Goal: Task Accomplishment & Management: Use online tool/utility

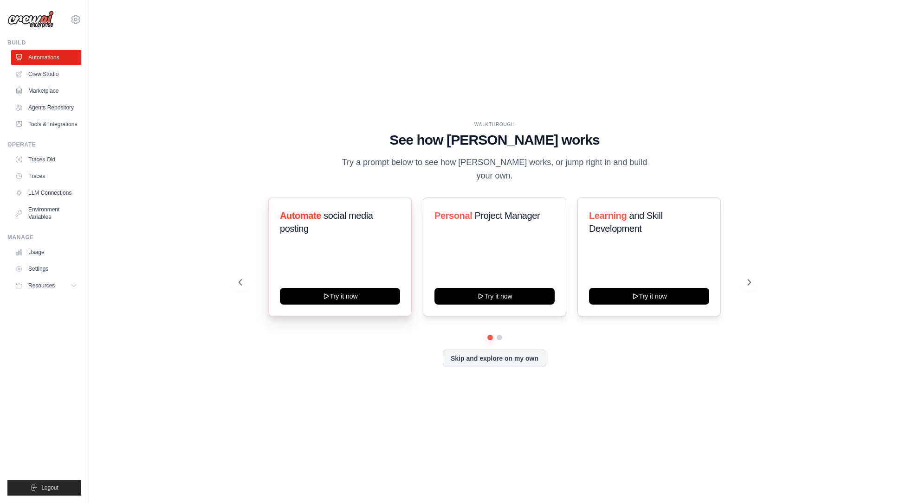
click at [341, 245] on div "Automate social media posting Try it now" at bounding box center [339, 257] width 143 height 119
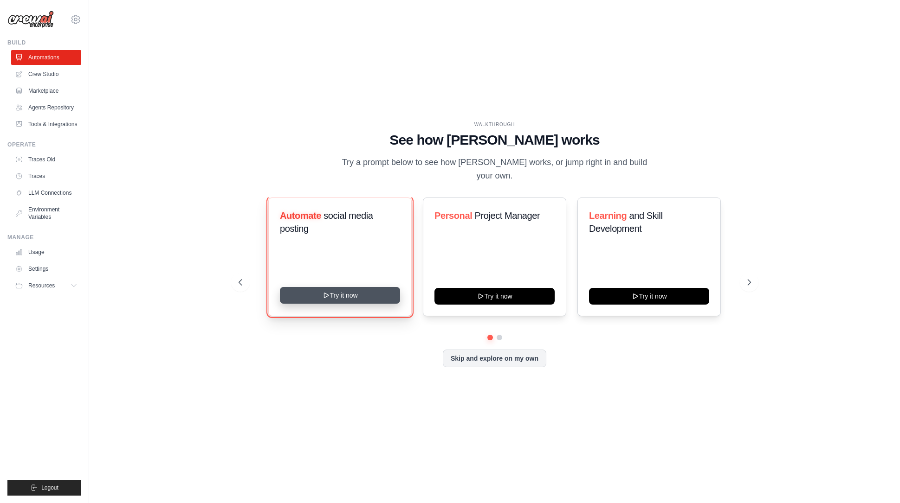
click at [334, 289] on button "Try it now" at bounding box center [340, 295] width 120 height 17
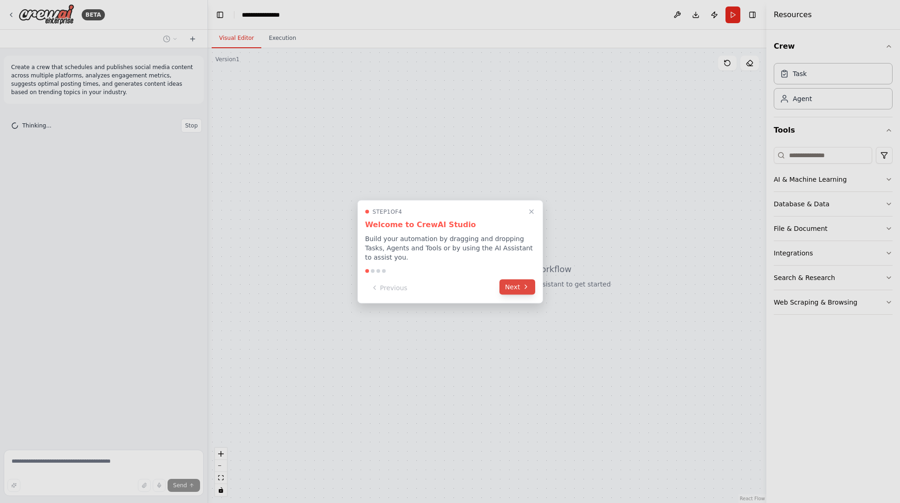
click at [520, 288] on button "Next" at bounding box center [517, 286] width 36 height 15
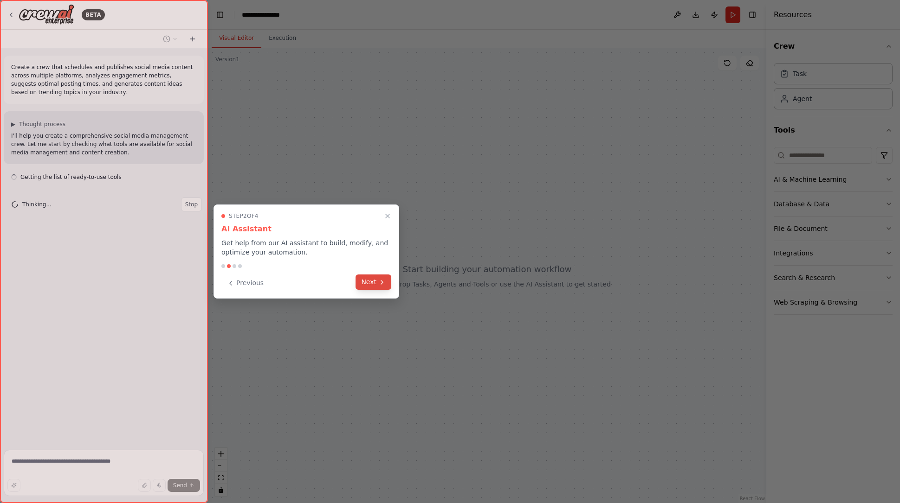
click at [386, 282] on button "Next" at bounding box center [373, 282] width 36 height 15
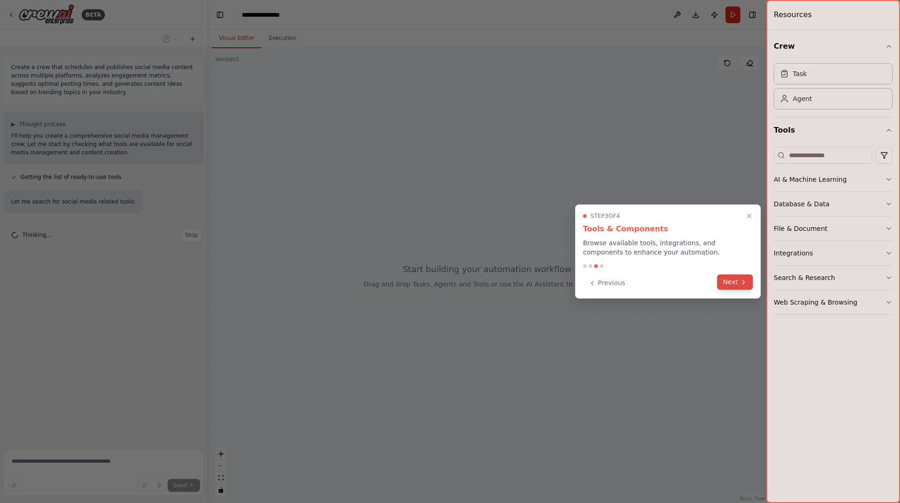
click at [743, 283] on icon at bounding box center [742, 282] width 7 height 7
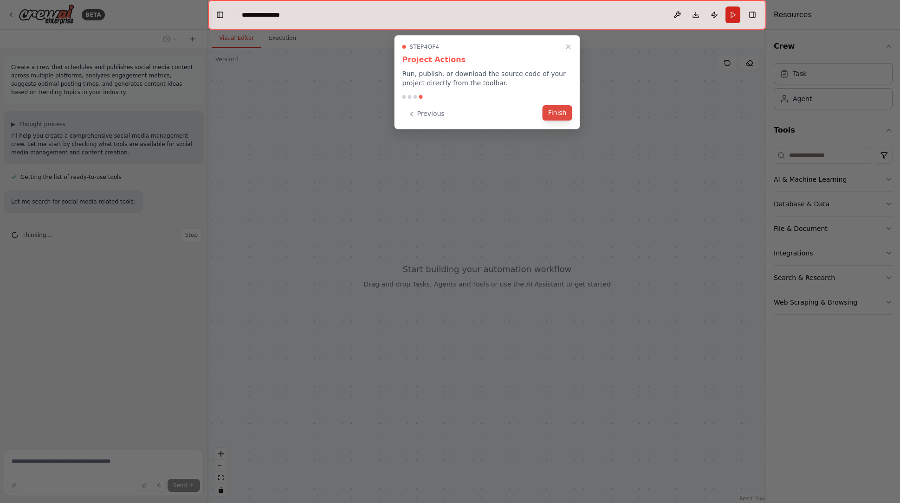
click at [555, 115] on button "Finish" at bounding box center [557, 112] width 30 height 15
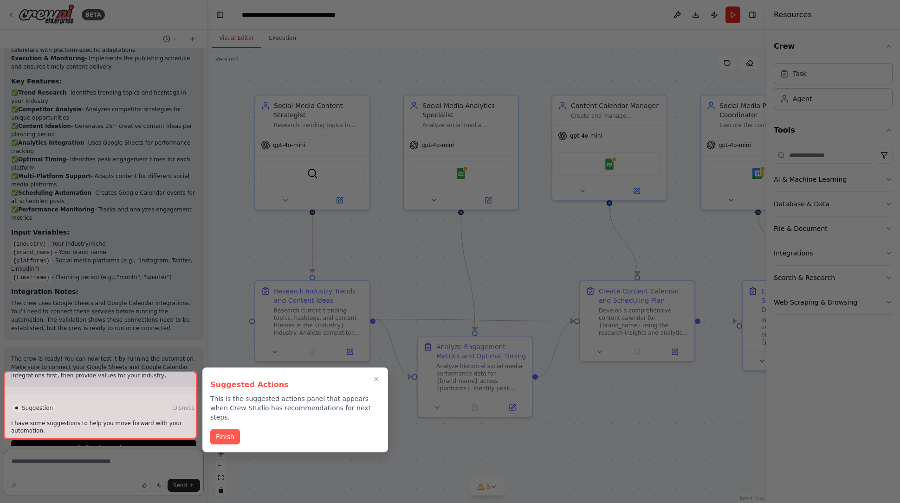
scroll to position [1025, 0]
click at [228, 430] on button "Finish" at bounding box center [225, 437] width 30 height 15
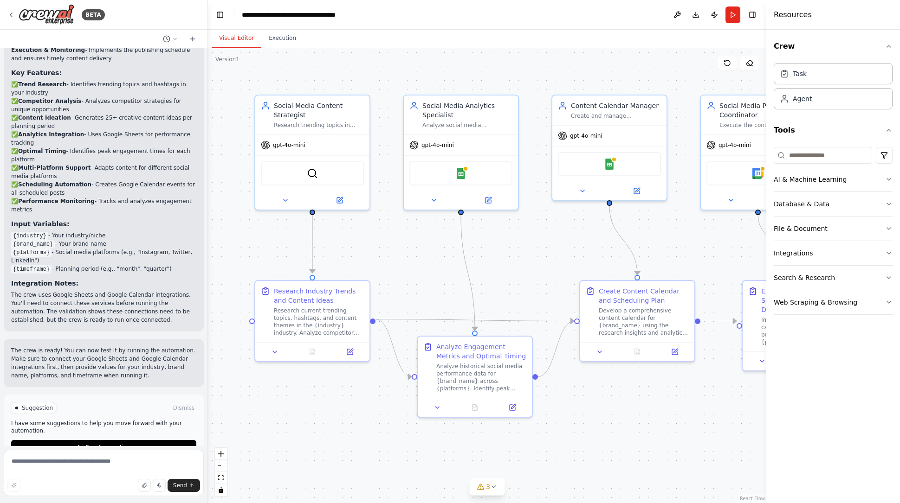
click at [638, 416] on div ".deletable-edge-delete-btn { width: 20px; height: 20px; border: 0px solid #ffff…" at bounding box center [487, 275] width 558 height 455
click at [97, 444] on span "Run Automation" at bounding box center [107, 447] width 45 height 7
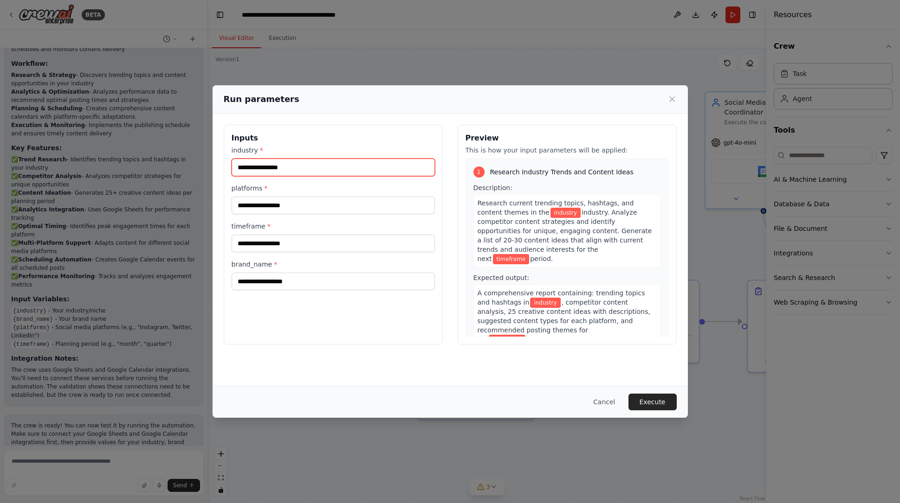
click at [276, 167] on input "industry *" at bounding box center [332, 168] width 203 height 18
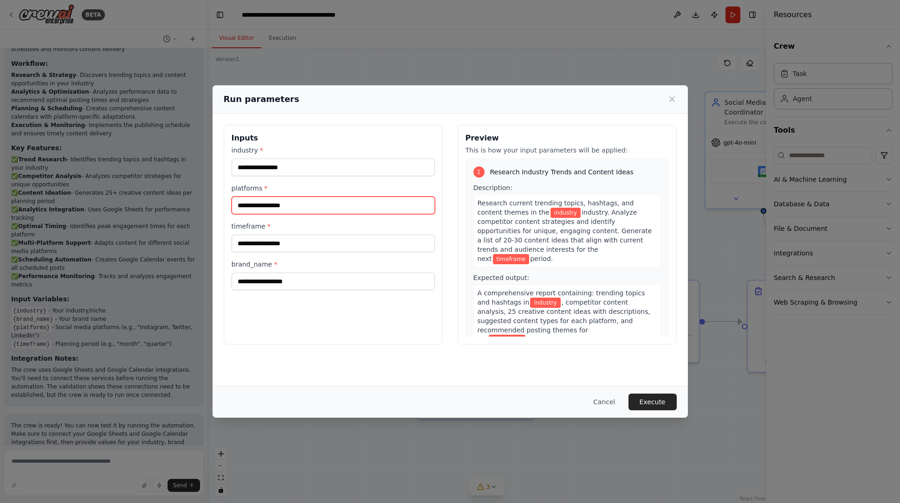
click at [276, 206] on input "platforms *" at bounding box center [332, 206] width 203 height 18
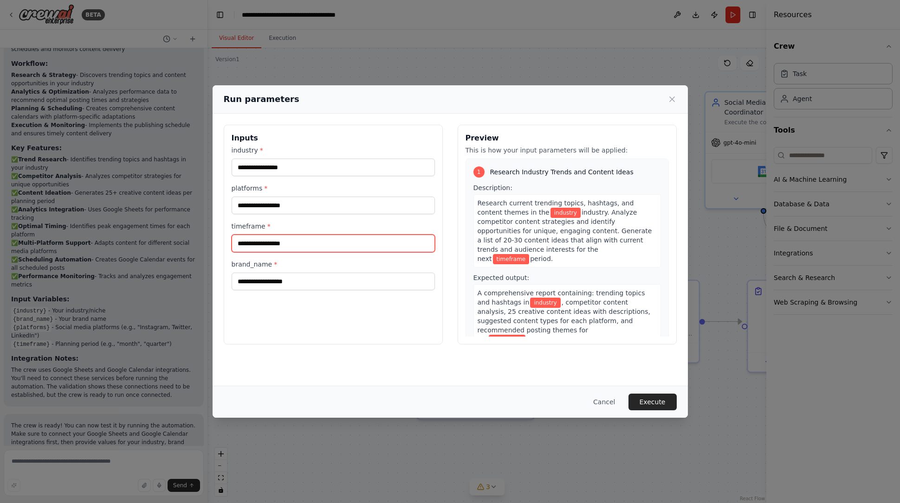
click at [295, 240] on input "timeframe *" at bounding box center [332, 244] width 203 height 18
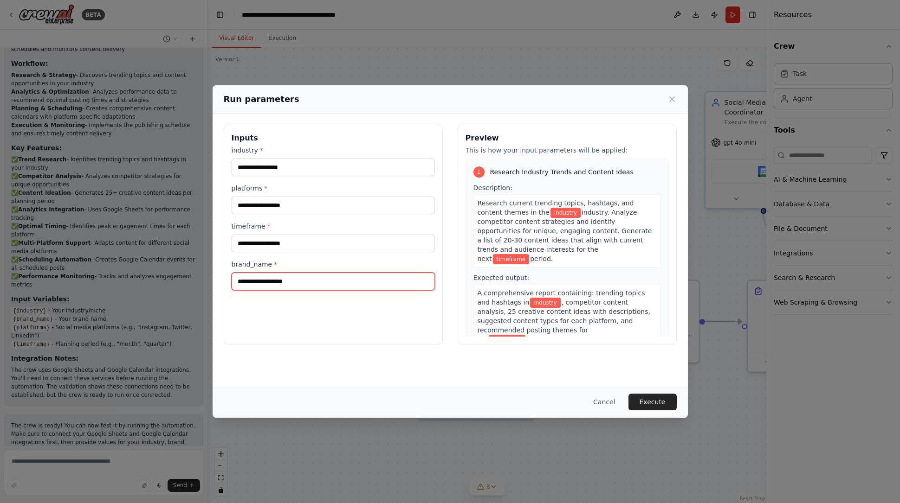
click at [284, 281] on input "brand_name *" at bounding box center [332, 282] width 203 height 18
click at [603, 405] on button "Cancel" at bounding box center [603, 402] width 37 height 17
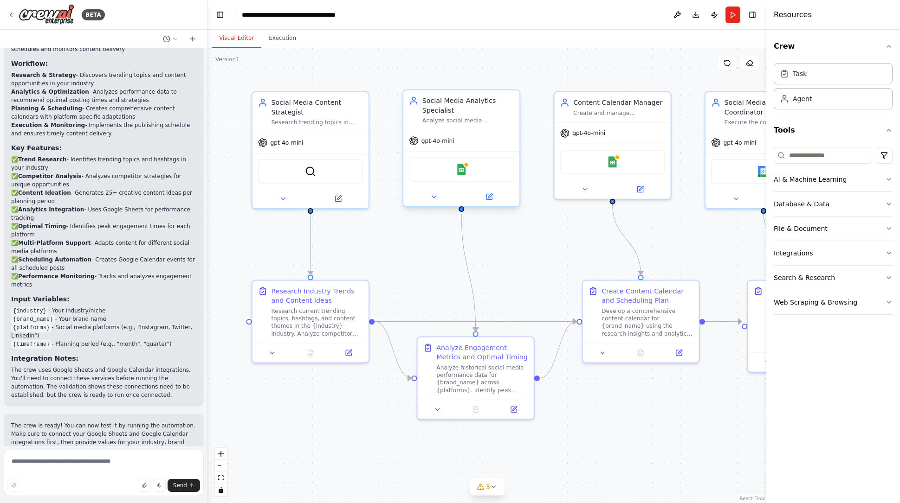
click at [453, 116] on div "Social Media Analytics Specialist Analyze social media performance metrics, ide…" at bounding box center [467, 110] width 91 height 28
click at [453, 114] on div "Social Media Analytics Specialist" at bounding box center [467, 105] width 91 height 19
click at [623, 315] on div "Develop a comprehensive content calendar for {brand_name} using the research in…" at bounding box center [646, 320] width 91 height 30
click at [500, 374] on div "Analyze historical social media performance data for {brand_name} across {platf…" at bounding box center [486, 377] width 91 height 30
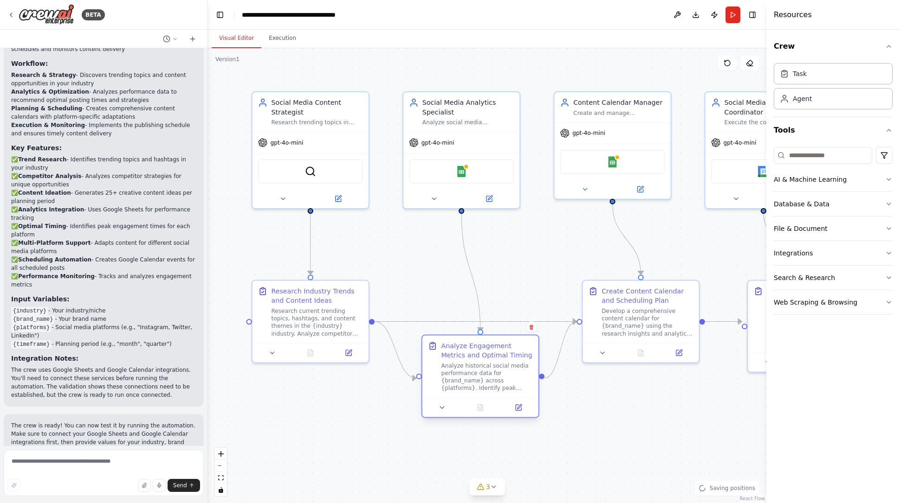
click at [498, 376] on div "Analyze historical social media performance data for {brand_name} across {platf…" at bounding box center [486, 377] width 91 height 30
click at [495, 368] on div "Analyze historical social media performance data for {brand_name} across {platf…" at bounding box center [486, 377] width 91 height 30
click at [523, 407] on button at bounding box center [518, 407] width 32 height 11
click at [518, 406] on icon at bounding box center [519, 407] width 4 height 4
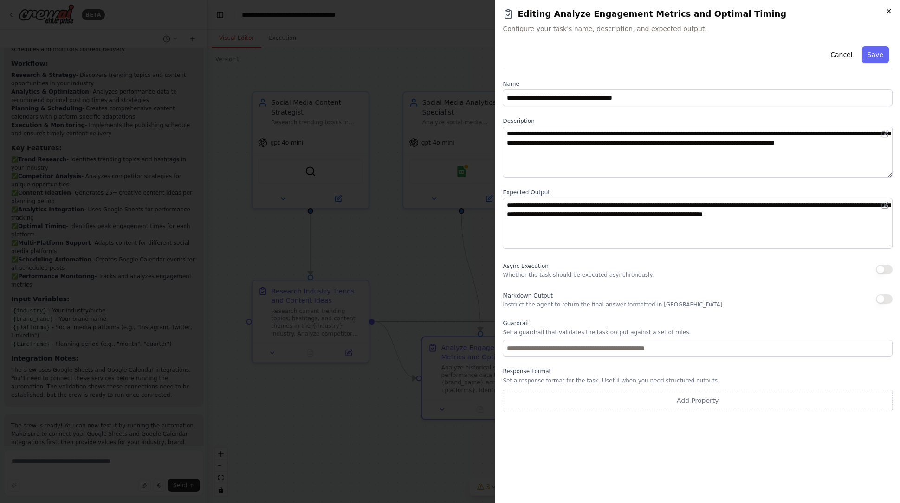
click at [886, 12] on icon "button" at bounding box center [888, 10] width 7 height 7
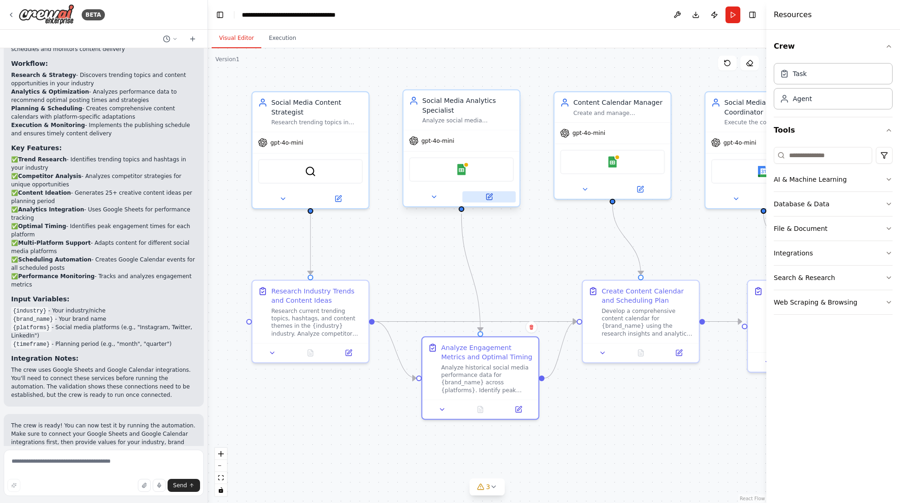
click at [492, 196] on icon at bounding box center [488, 196] width 7 height 7
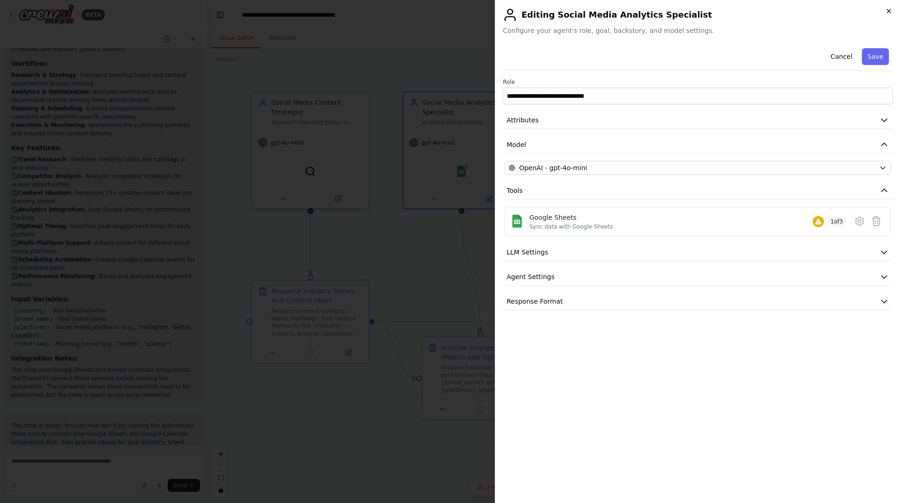
click at [891, 11] on icon "button" at bounding box center [888, 10] width 7 height 7
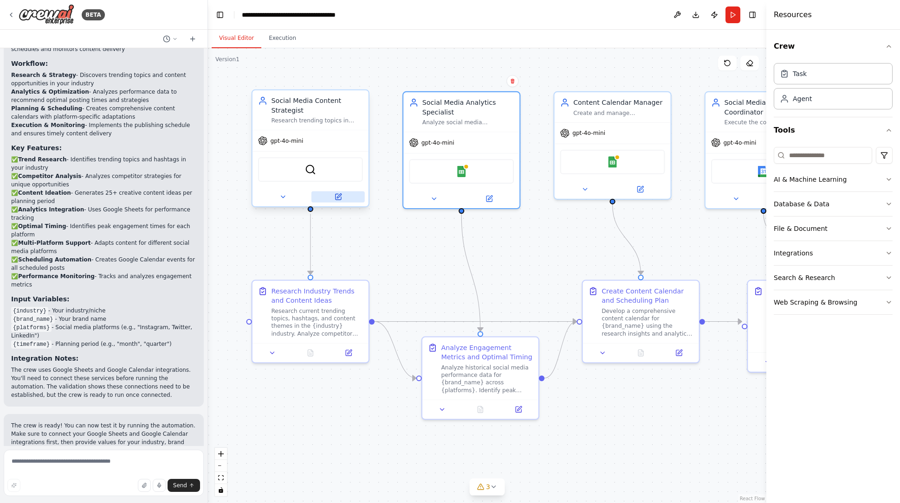
click at [344, 199] on button at bounding box center [337, 196] width 53 height 11
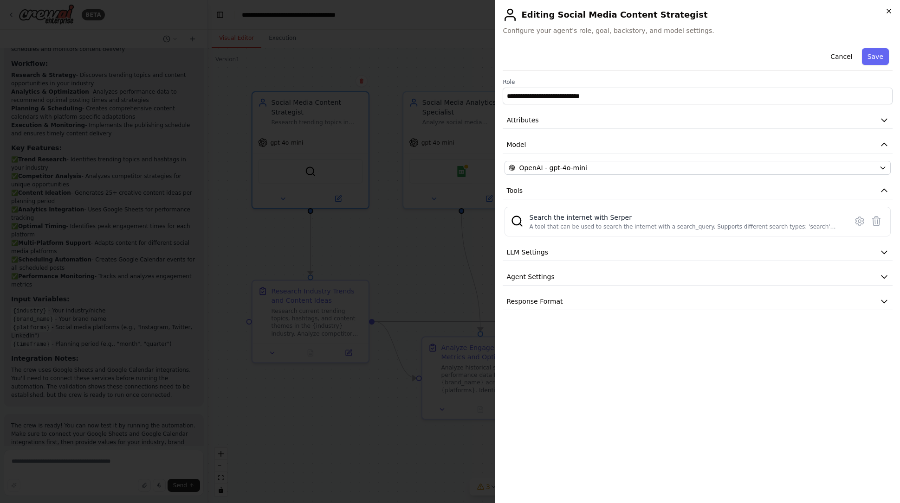
click at [891, 11] on icon "button" at bounding box center [888, 10] width 7 height 7
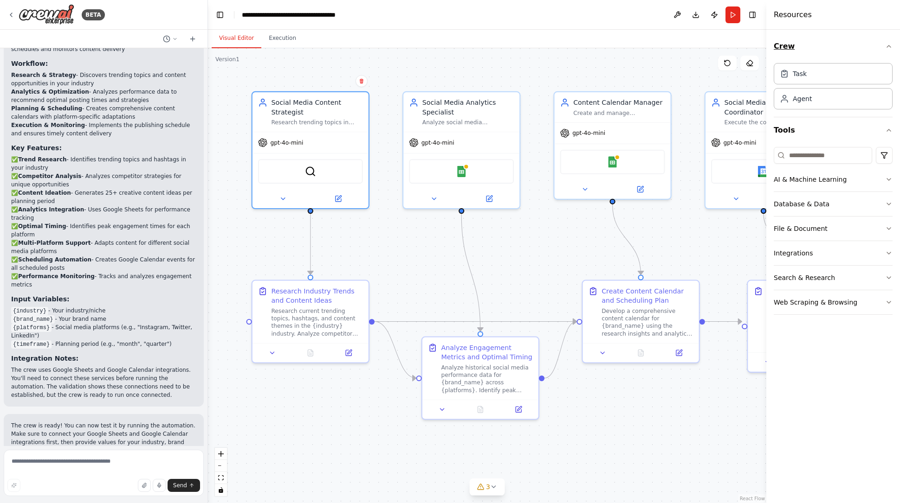
click at [892, 46] on icon "button" at bounding box center [888, 46] width 7 height 7
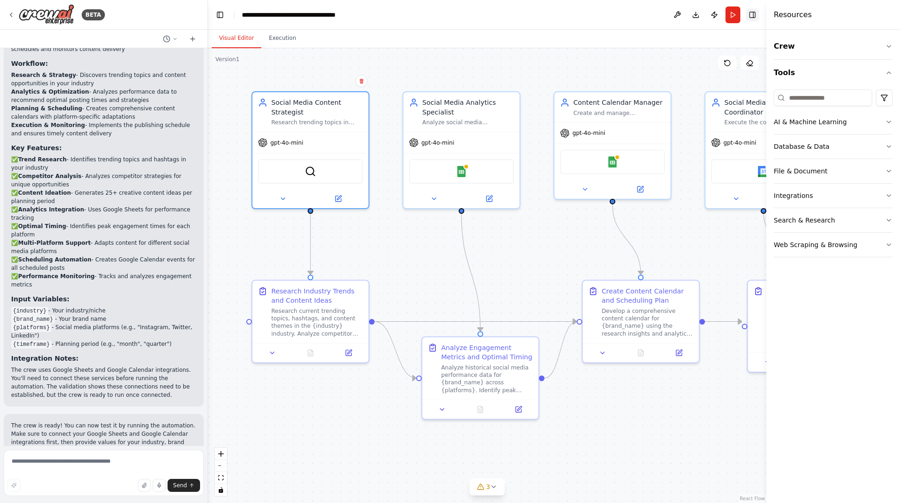
click at [751, 14] on button "Toggle Right Sidebar" at bounding box center [752, 14] width 13 height 13
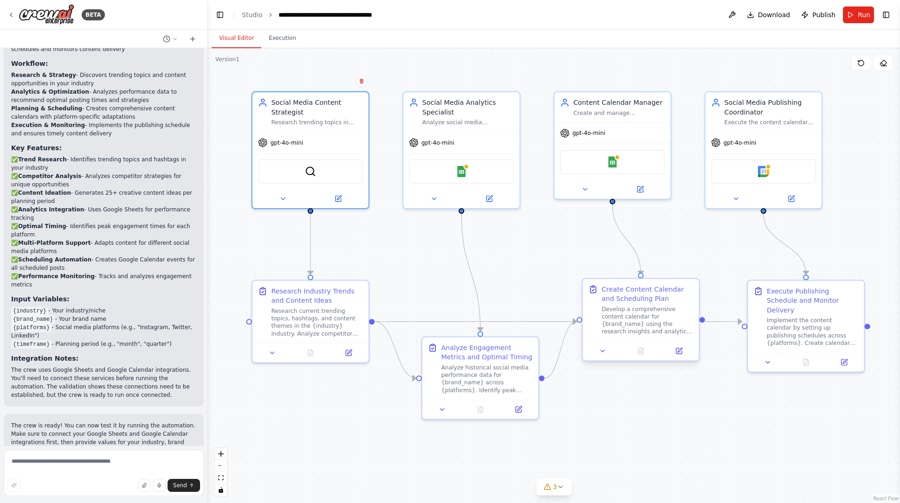
click at [636, 309] on div "Develop a comprehensive content calendar for {brand_name} using the research in…" at bounding box center [646, 320] width 91 height 30
click at [677, 354] on icon at bounding box center [678, 351] width 6 height 6
